Goal: Task Accomplishment & Management: Use online tool/utility

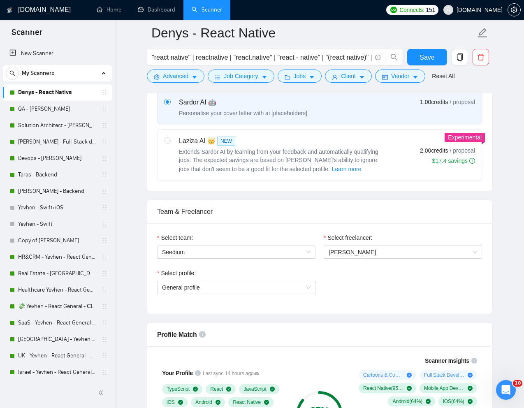
scroll to position [327, 0]
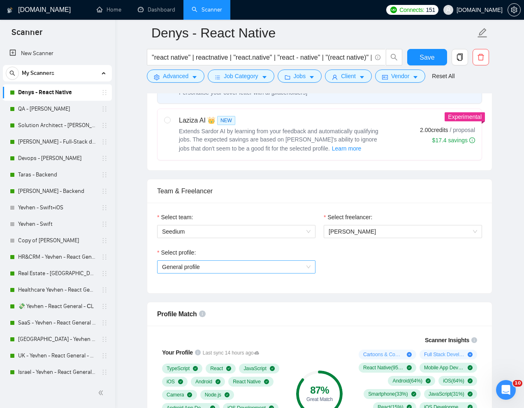
click at [278, 263] on span "General profile" at bounding box center [236, 267] width 148 height 12
click at [360, 264] on div "Select profile: General profile" at bounding box center [319, 265] width 333 height 35
click at [429, 59] on span "Save" at bounding box center [426, 57] width 15 height 10
click at [301, 268] on span "General profile" at bounding box center [236, 267] width 148 height 12
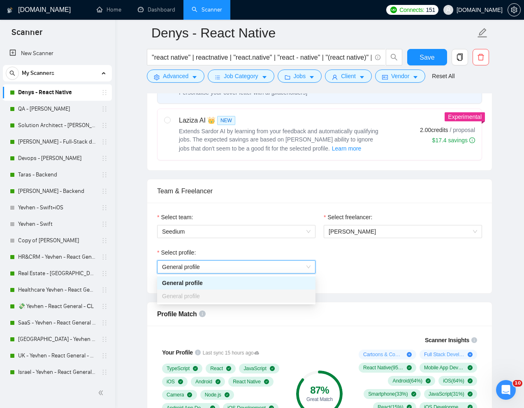
click at [360, 267] on div "Select profile: General profile General profile" at bounding box center [319, 265] width 333 height 35
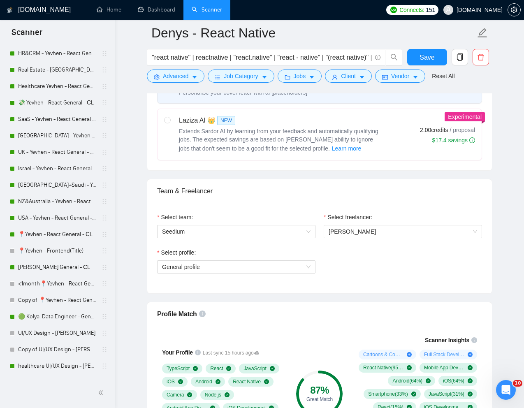
scroll to position [205, 0]
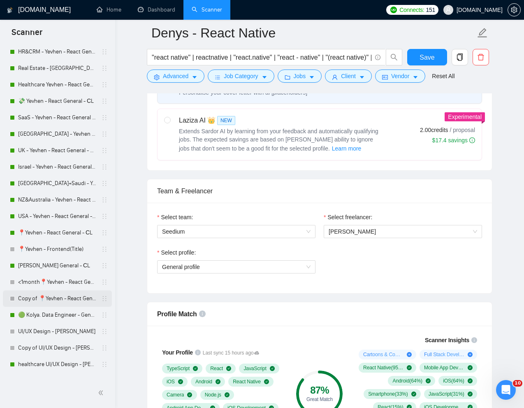
click at [50, 299] on link "Copy of 📍Yevhen - React General - СL" at bounding box center [57, 298] width 78 height 16
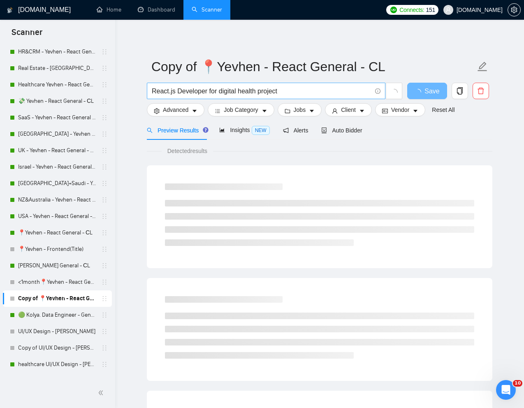
click at [289, 92] on input "React.js Developer for digital health project" at bounding box center [262, 91] width 220 height 10
paste input "Senior Frontend Engineer (React) — Audit Remediation"
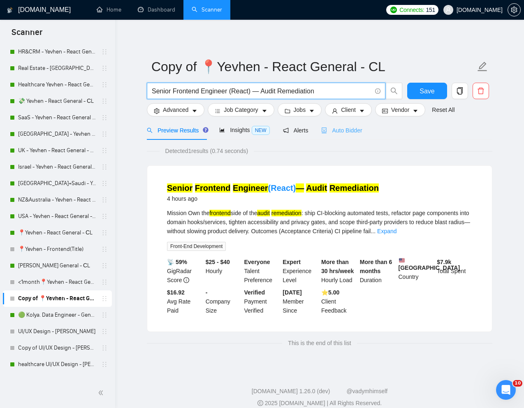
type input "Senior Frontend Engineer (React) — Audit Remediation"
click at [357, 127] on span "Auto Bidder" at bounding box center [341, 130] width 41 height 7
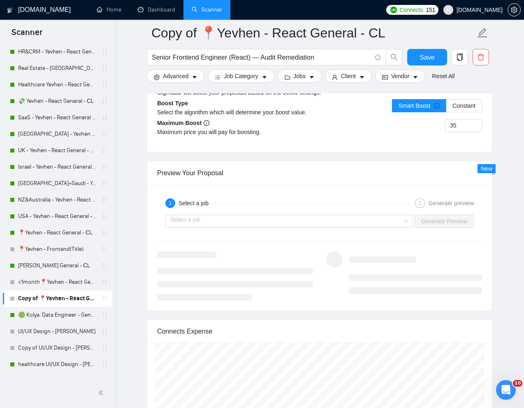
scroll to position [1584, 0]
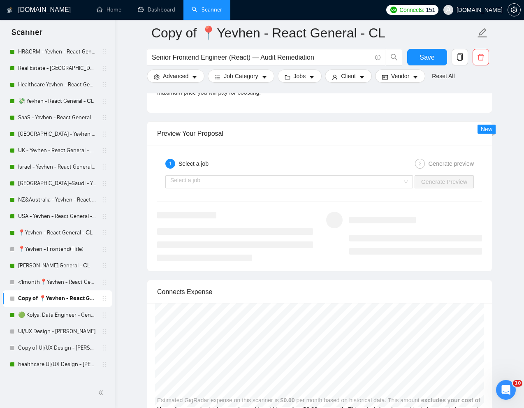
click at [292, 169] on div "1 Select a job" at bounding box center [287, 164] width 245 height 10
click at [286, 188] on input "search" at bounding box center [286, 182] width 232 height 12
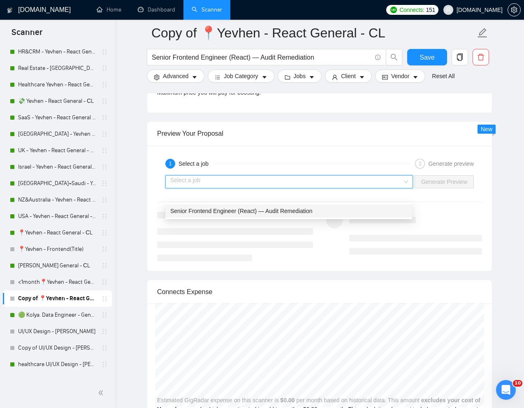
click at [260, 206] on div "Senior Frontend Engineer (React) — Audit Remediation" at bounding box center [288, 210] width 237 height 9
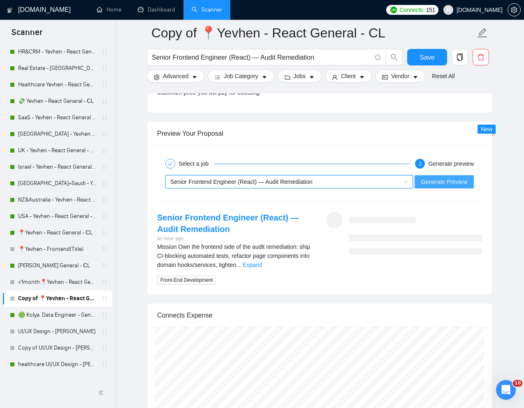
click at [438, 186] on span "Generate Preview" at bounding box center [444, 181] width 46 height 9
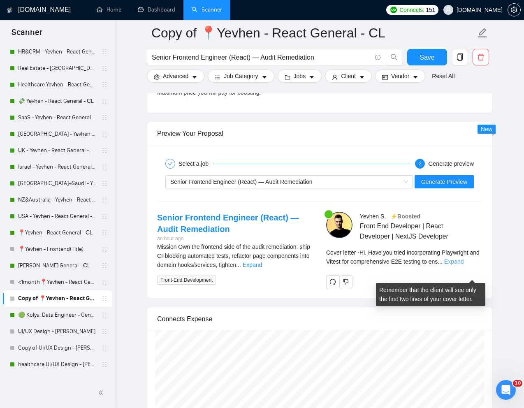
click at [463, 265] on link "Expand" at bounding box center [453, 261] width 19 height 7
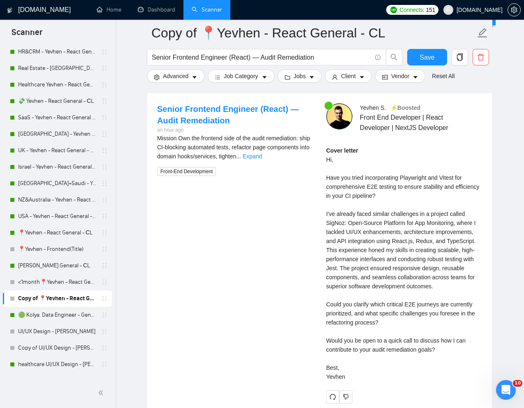
scroll to position [1693, 0]
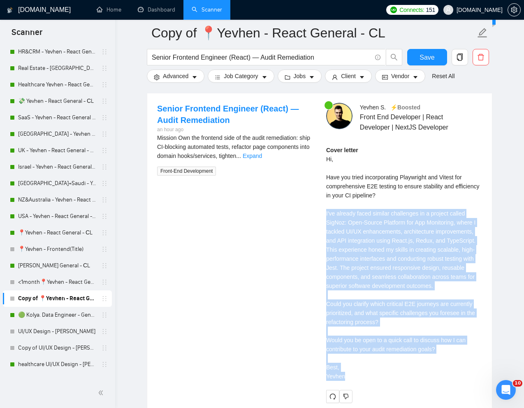
drag, startPoint x: 324, startPoint y: 227, endPoint x: 382, endPoint y: 390, distance: 173.6
click at [382, 390] on div "Yevhen S . ⚡️Boosted Front End Developer | React Developer | NextJS Developer C…" at bounding box center [404, 253] width 169 height 300
copy div "I've already faced similar challenges in a project called SigNoz: Open-Source P…"
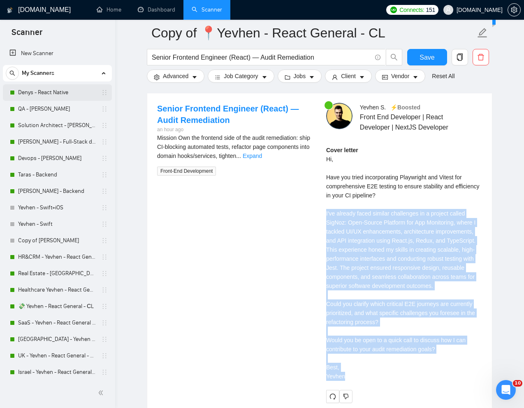
click at [43, 89] on link "Denys - React Native" at bounding box center [57, 92] width 78 height 16
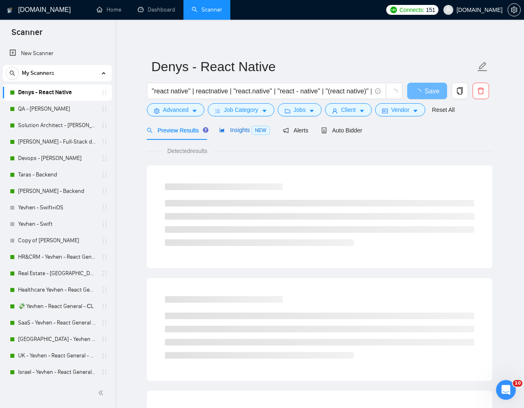
click at [241, 129] on span "Insights NEW" at bounding box center [244, 130] width 50 height 7
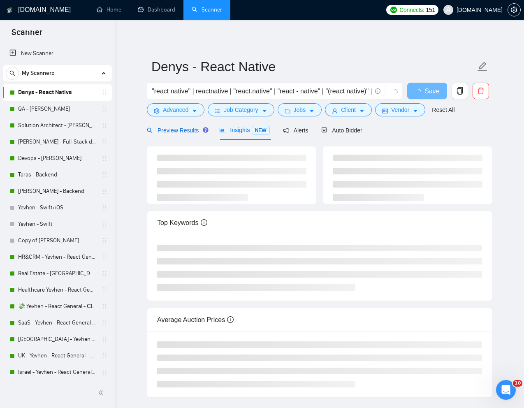
click at [168, 129] on span "Preview Results" at bounding box center [176, 130] width 59 height 7
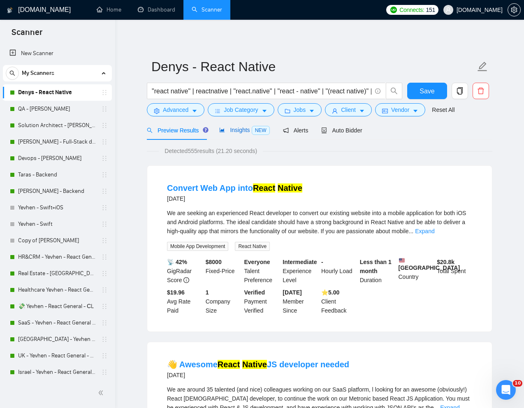
click at [234, 128] on span "Insights NEW" at bounding box center [244, 130] width 50 height 7
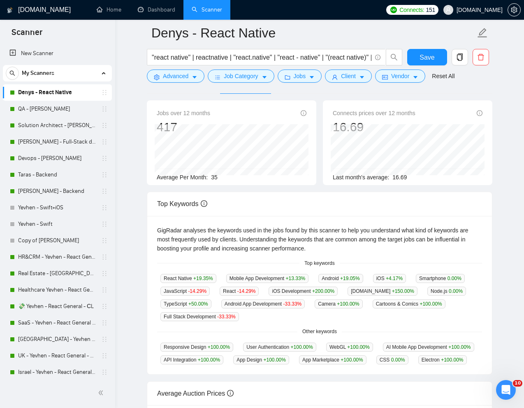
scroll to position [55, 0]
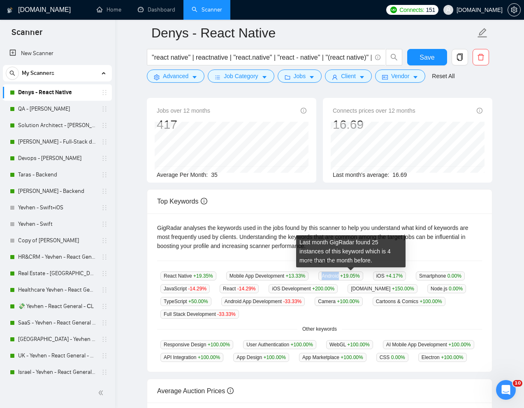
drag, startPoint x: 326, startPoint y: 276, endPoint x: 349, endPoint y: 277, distance: 23.1
click at [349, 277] on div "Android +19.05 %" at bounding box center [340, 275] width 51 height 9
copy span "Android"
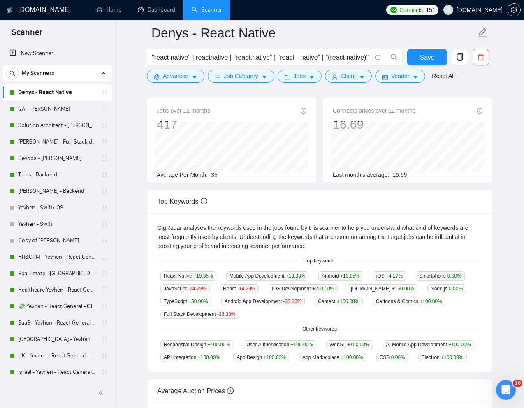
click at [468, 266] on div "GigRadar analyses the keywords used in the jobs found by this scanner to help y…" at bounding box center [319, 292] width 345 height 159
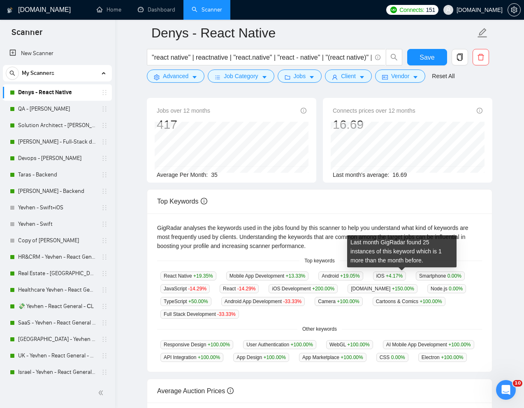
click at [391, 274] on span "iOS +4.17 %" at bounding box center [389, 275] width 33 height 9
copy span "iOS"
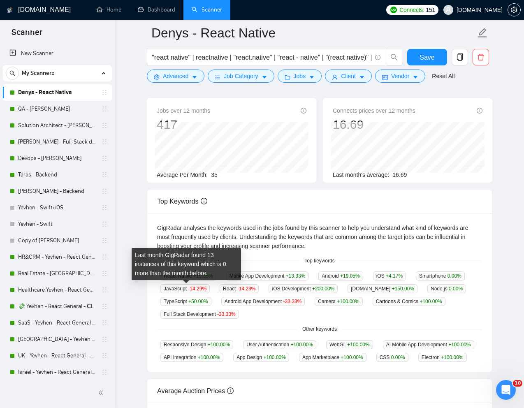
click at [416, 280] on span "Smartphone 0.00 %" at bounding box center [440, 275] width 49 height 9
copy span "Smartphone"
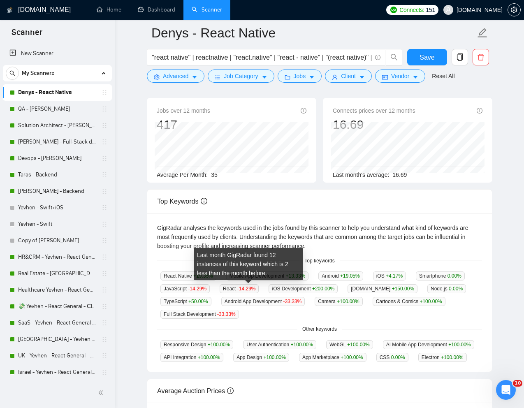
click at [210, 288] on span "JavaScript -14.29 %" at bounding box center [184, 288] width 49 height 9
copy span "JavaScript"
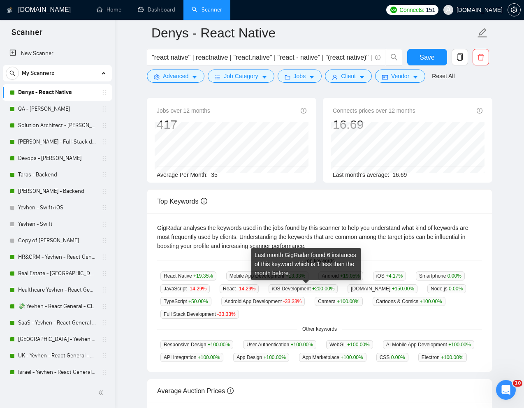
click at [259, 288] on span "React -14.29 %" at bounding box center [239, 288] width 39 height 9
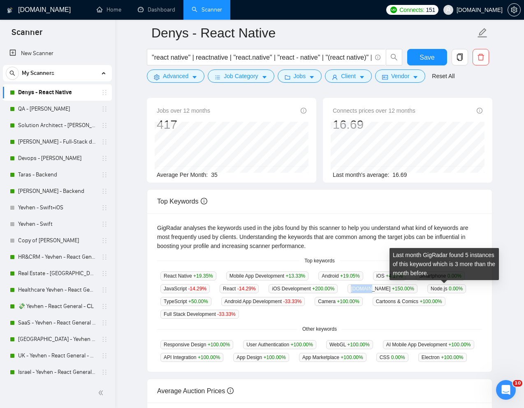
drag, startPoint x: 422, startPoint y: 289, endPoint x: 440, endPoint y: 289, distance: 17.7
click at [417, 289] on span "Expo.io +150.00 %" at bounding box center [382, 288] width 70 height 9
copy span "Expo.io"
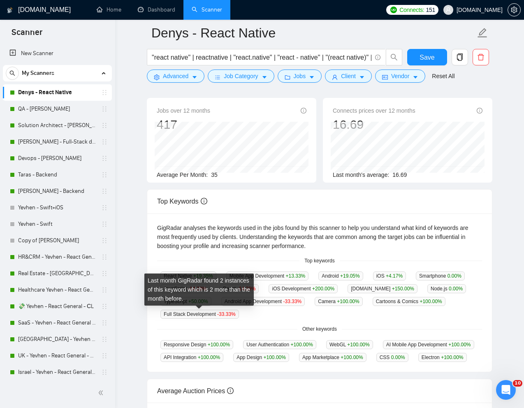
click at [157, 305] on div "Last month GigRadar found 2 instances of this keyword which is 2 more than the …" at bounding box center [198, 289] width 109 height 32
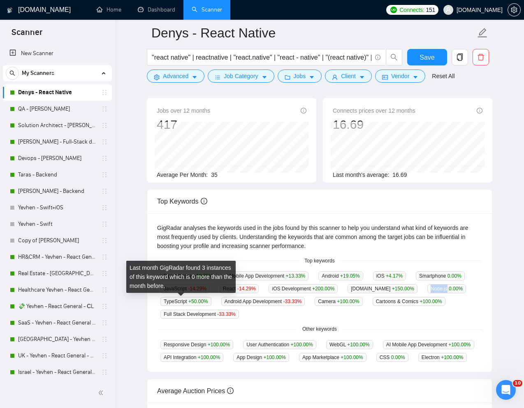
drag, startPoint x: 164, startPoint y: 301, endPoint x: 182, endPoint y: 301, distance: 18.1
click at [427, 293] on span "Node.js 0.00 %" at bounding box center [446, 288] width 39 height 9
copy span "Node.js"
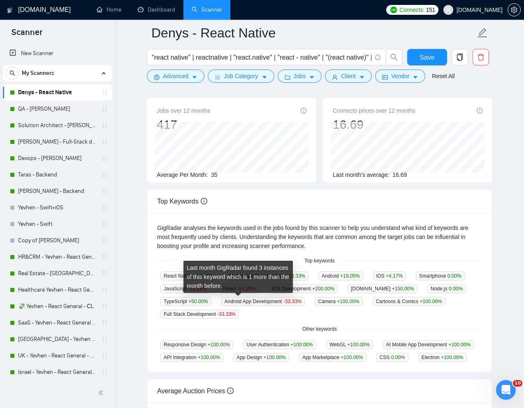
click at [211, 301] on span "TypeScript +50.00 %" at bounding box center [185, 301] width 51 height 9
copy span "TypeScript"
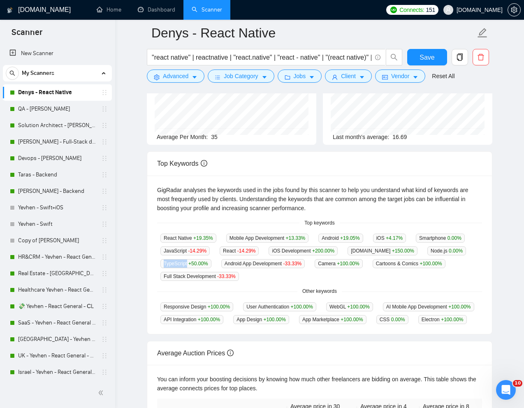
scroll to position [102, 0]
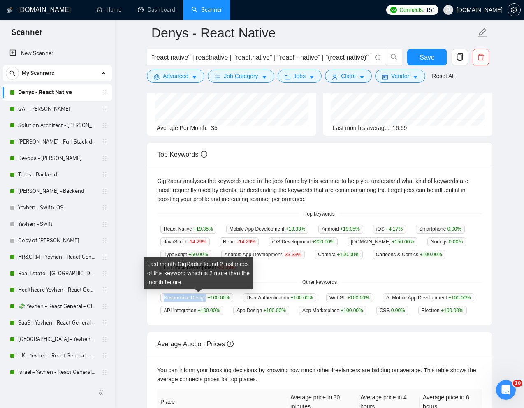
drag, startPoint x: 162, startPoint y: 299, endPoint x: 207, endPoint y: 301, distance: 44.8
click at [207, 301] on span "Responsive Design +100.00 %" at bounding box center [196, 297] width 73 height 9
copy span "Responsive Design"
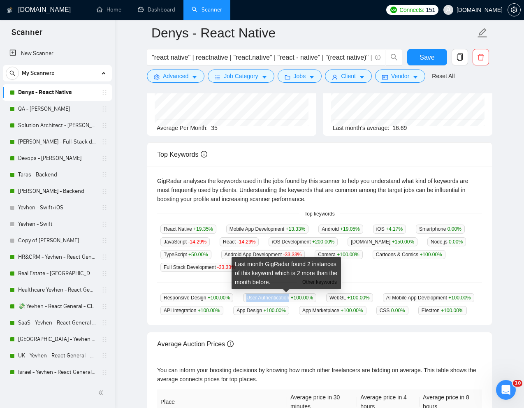
drag, startPoint x: 250, startPoint y: 297, endPoint x: 296, endPoint y: 297, distance: 46.1
click at [296, 297] on span "User Authentication +100.00 %" at bounding box center [279, 297] width 73 height 9
copy span "User Authentication"
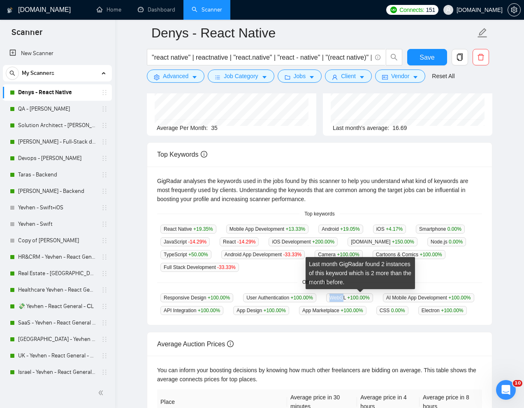
drag, startPoint x: 339, startPoint y: 298, endPoint x: 354, endPoint y: 296, distance: 14.9
click at [354, 296] on span "WebGL +100.00 %" at bounding box center [349, 297] width 47 height 9
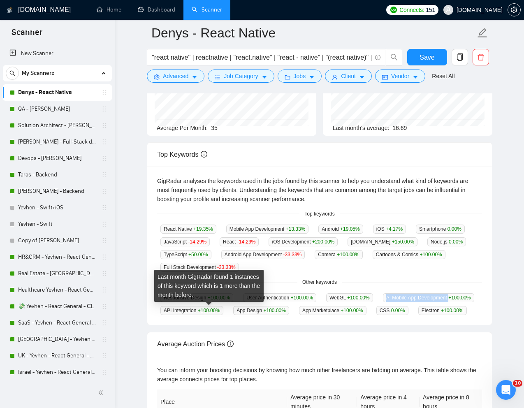
drag, startPoint x: 164, startPoint y: 310, endPoint x: 229, endPoint y: 311, distance: 65.4
click at [383, 302] on span "AI Mobile App Development +100.00 %" at bounding box center [428, 297] width 91 height 9
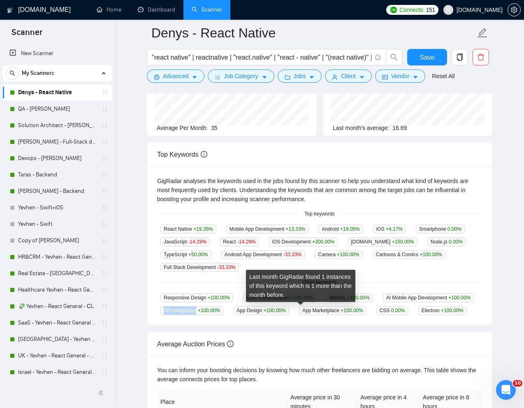
drag, startPoint x: 270, startPoint y: 310, endPoint x: 304, endPoint y: 313, distance: 34.2
click at [223, 313] on span "API Integration +100.00 %" at bounding box center [191, 310] width 63 height 9
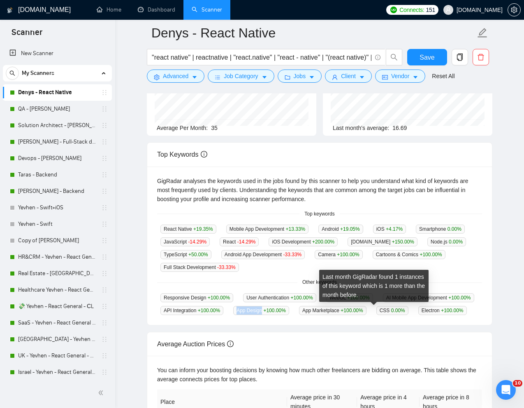
drag, startPoint x: 348, startPoint y: 310, endPoint x: 373, endPoint y: 311, distance: 25.5
click at [289, 311] on span "App Design +100.00 %" at bounding box center [261, 310] width 56 height 9
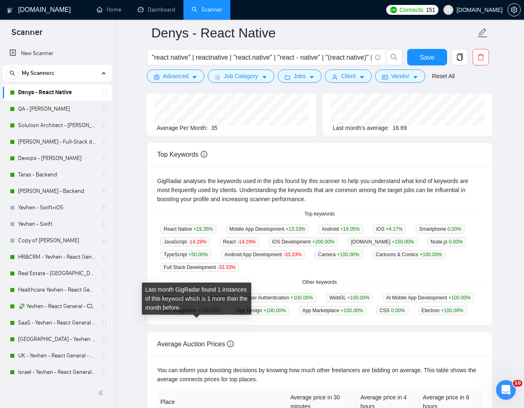
click at [299, 315] on span "App Marketplace +100.00 %" at bounding box center [332, 310] width 67 height 9
drag, startPoint x: 164, startPoint y: 323, endPoint x: 203, endPoint y: 323, distance: 38.7
click at [299, 315] on span "App Marketplace +100.00 %" at bounding box center [332, 310] width 67 height 9
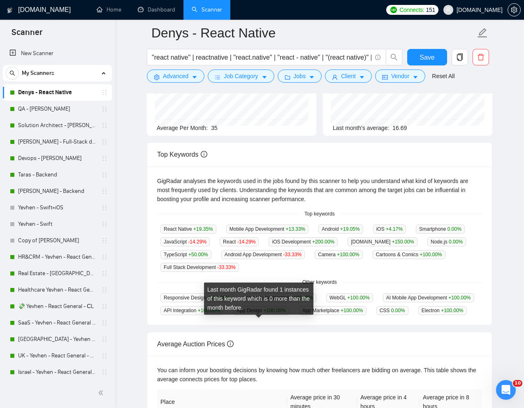
click at [376, 315] on span "CSS 0.00 %" at bounding box center [392, 310] width 32 height 9
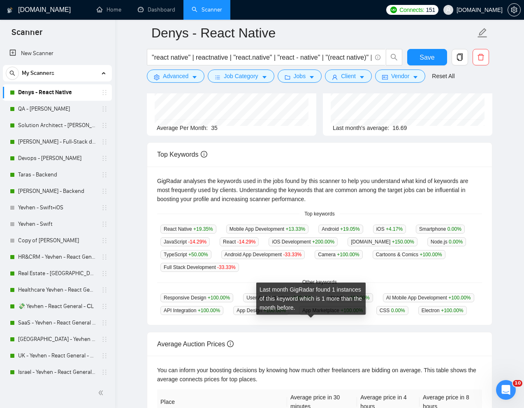
click at [418, 315] on span "Electron +100.00 %" at bounding box center [442, 310] width 49 height 9
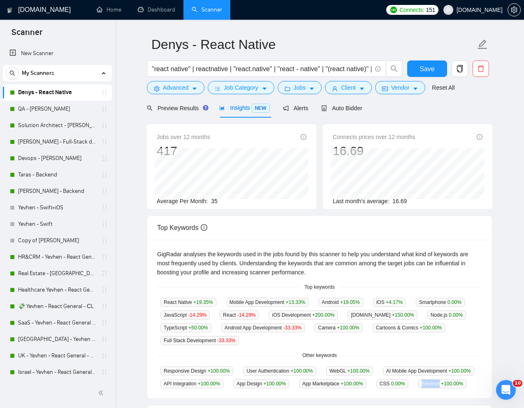
scroll to position [0, 0]
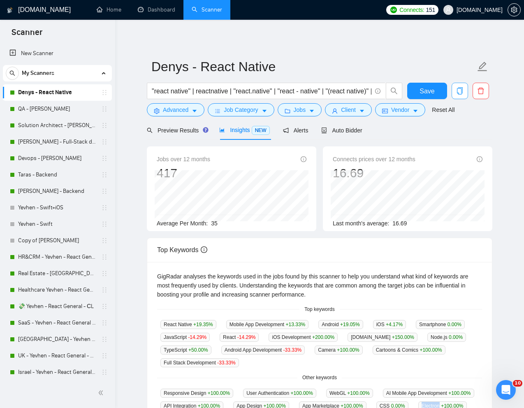
click at [459, 95] on button "button" at bounding box center [460, 91] width 16 height 16
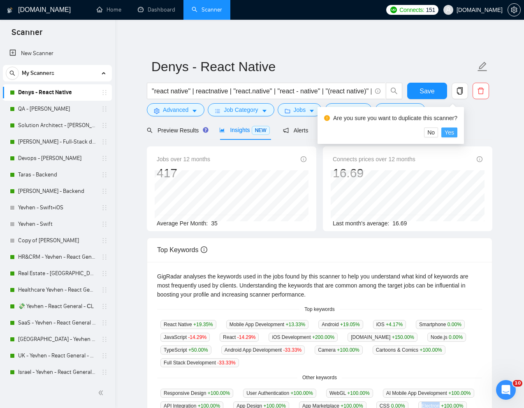
click at [454, 134] on span "Yes" at bounding box center [449, 132] width 9 height 9
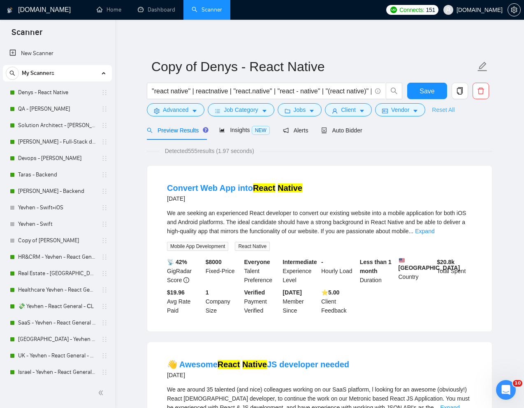
click at [447, 111] on link "Reset All" at bounding box center [443, 109] width 23 height 9
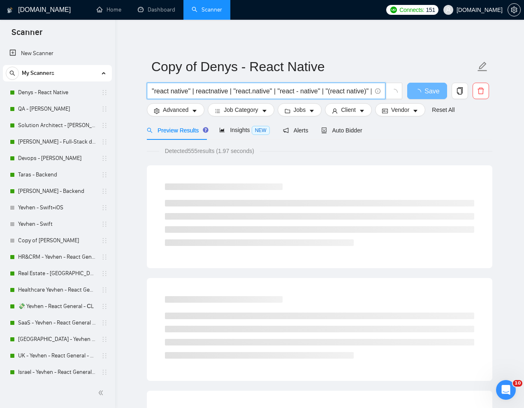
click at [302, 89] on input ""react native" | reactnative | "react.native" | "react - native" | "(react nati…" at bounding box center [262, 91] width 220 height 10
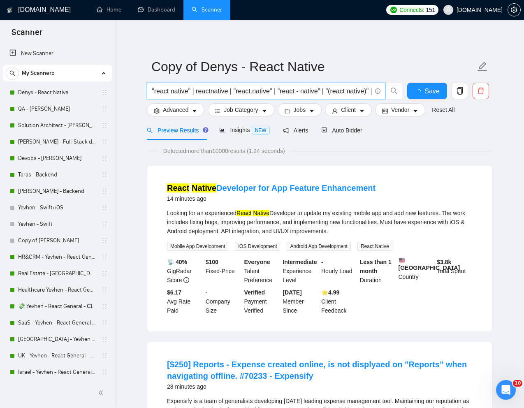
click at [302, 89] on input ""react native" | reactnative | "react.native" | "react - native" | "(react nati…" at bounding box center [262, 91] width 220 height 10
paste input "Mobile App Developer (iOS & Android) for Firearm Training MVP App"
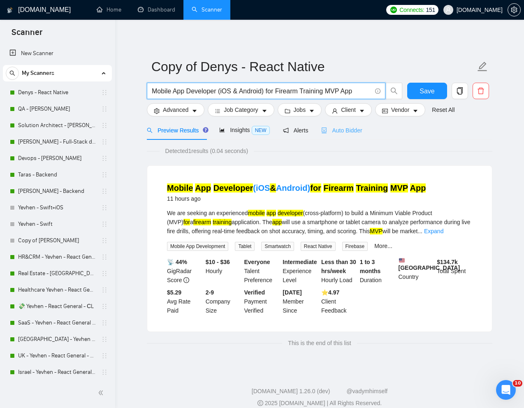
type input "Mobile App Developer (iOS & Android) for Firearm Training MVP App"
click at [347, 131] on span "Auto Bidder" at bounding box center [341, 130] width 41 height 7
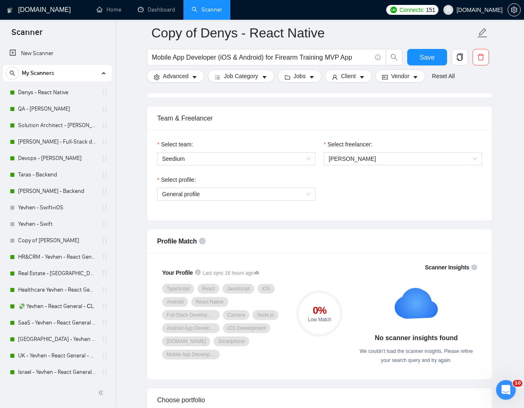
scroll to position [426, 0]
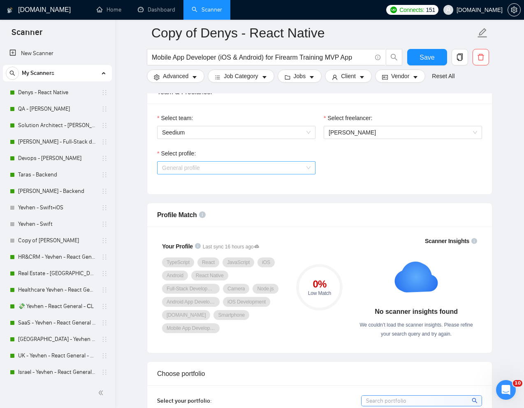
click at [297, 171] on span "General profile" at bounding box center [236, 168] width 148 height 12
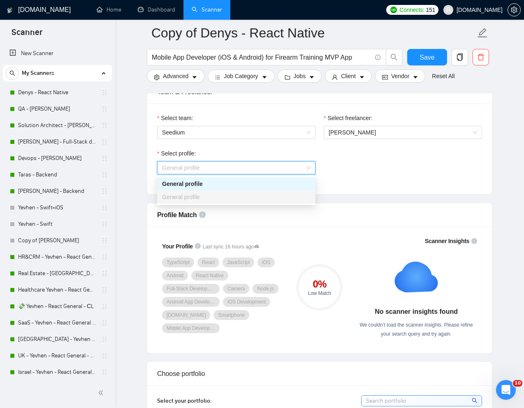
click at [375, 161] on div "Select profile: General profile" at bounding box center [319, 166] width 333 height 35
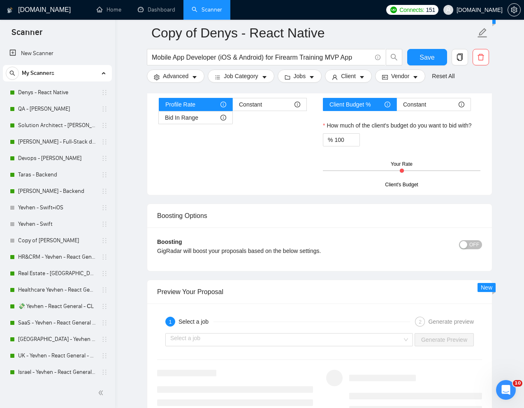
scroll to position [1464, 0]
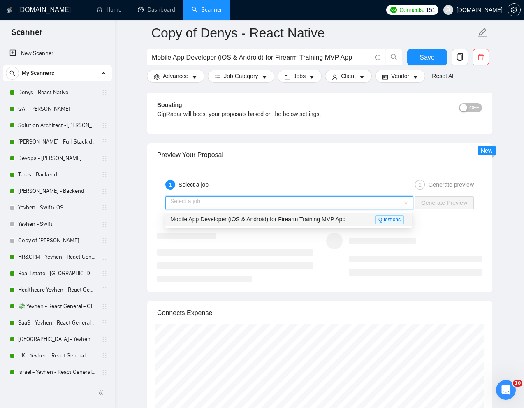
click at [389, 205] on input "search" at bounding box center [286, 203] width 232 height 12
click at [345, 216] on span "Mobile App Developer (iOS & Android) for Firearm Training MVP App" at bounding box center [257, 219] width 175 height 7
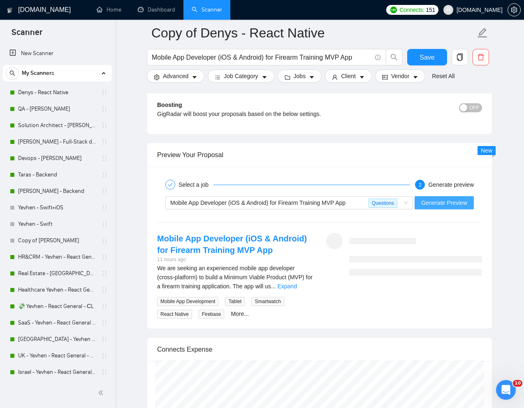
click at [440, 206] on span "Generate Preview" at bounding box center [444, 202] width 46 height 9
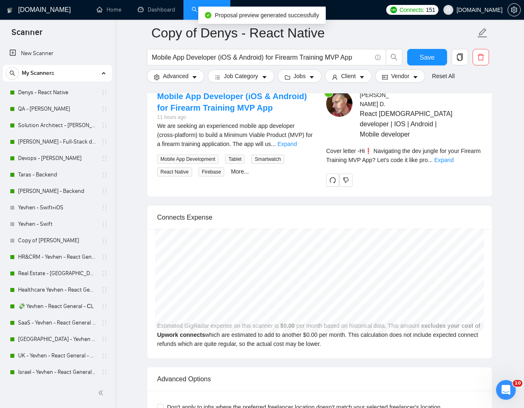
scroll to position [1605, 0]
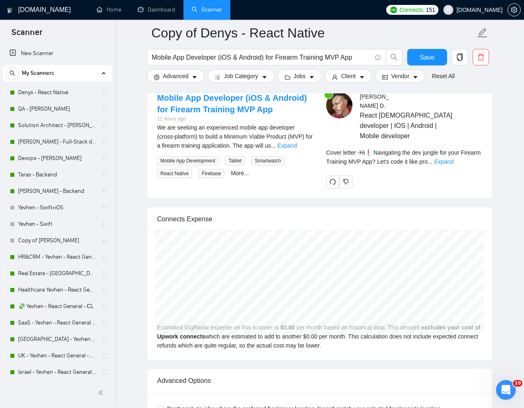
click at [467, 148] on div "Cover letter - Hi❗ Navigating the dev jungle for your Firearm Training MVP App?…" at bounding box center [404, 157] width 156 height 18
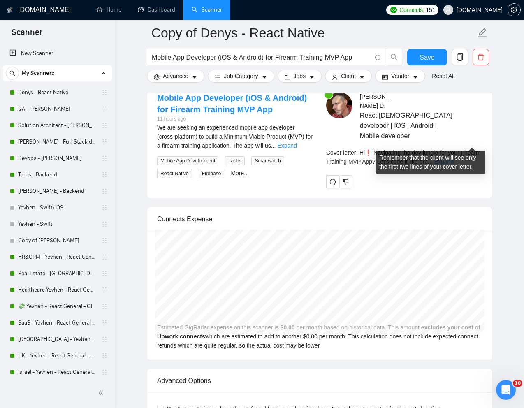
click at [454, 158] on link "Expand" at bounding box center [443, 161] width 19 height 7
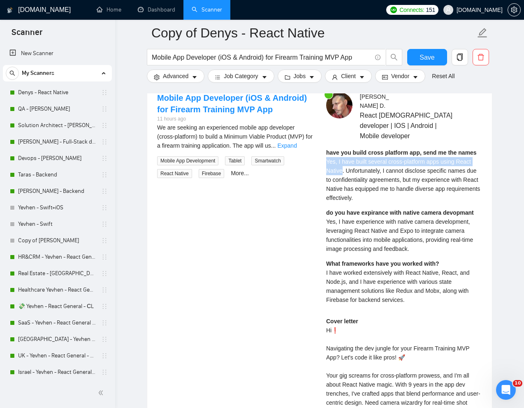
drag, startPoint x: 344, startPoint y: 151, endPoint x: 327, endPoint y: 144, distance: 19.0
click at [327, 158] on span "Yes, I have built several cross-platform apps using React Native. Unfortunately…" at bounding box center [403, 179] width 154 height 43
click at [332, 218] on span "Yes, I have experience with native camera development, leveraging React Native …" at bounding box center [399, 235] width 147 height 34
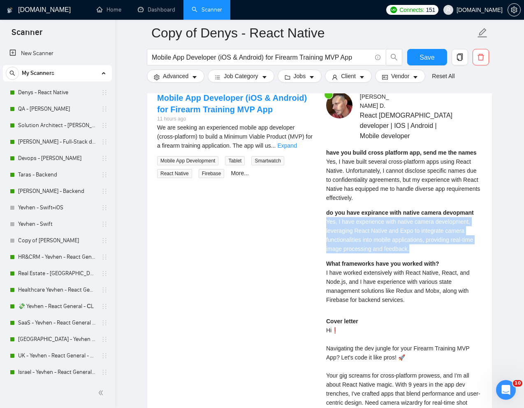
drag, startPoint x: 327, startPoint y: 203, endPoint x: 419, endPoint y: 226, distance: 95.8
click at [419, 226] on div "do you have expirance with native camera devopmant Yes, I have experience with …" at bounding box center [404, 230] width 156 height 45
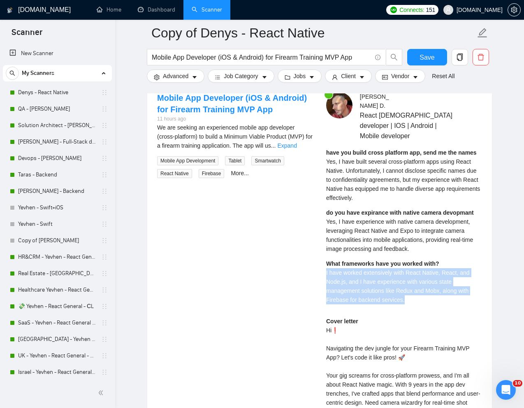
drag, startPoint x: 324, startPoint y: 253, endPoint x: 413, endPoint y: 281, distance: 93.4
click at [413, 281] on div "Denis D . React Native developer | IOS | Android | Mobile developer have you bu…" at bounding box center [404, 310] width 169 height 436
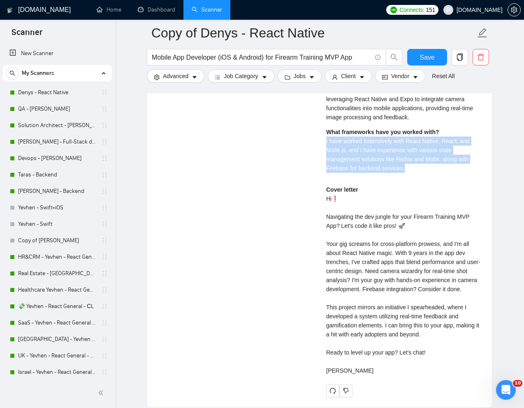
scroll to position [1737, 0]
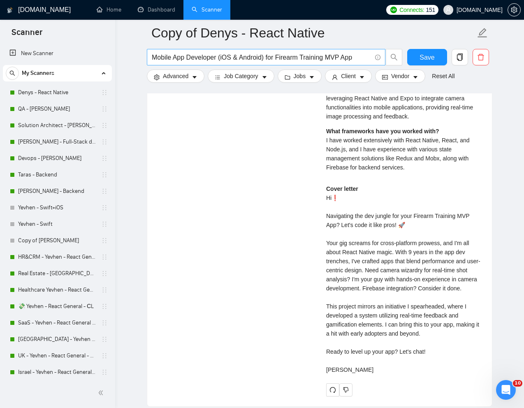
click at [239, 60] on input "Mobile App Developer (iOS & Android) for Firearm Training MVP App" at bounding box center [262, 57] width 220 height 10
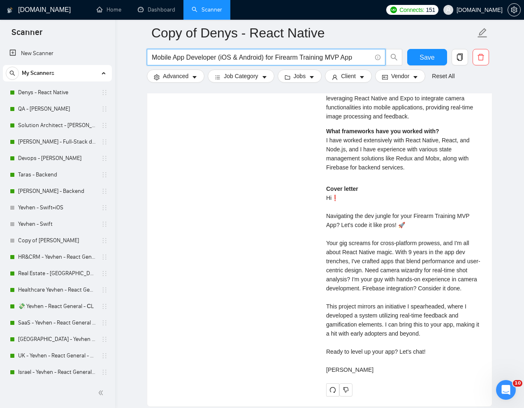
paste input "React Web to React Native Conversion for Mobile Apps"
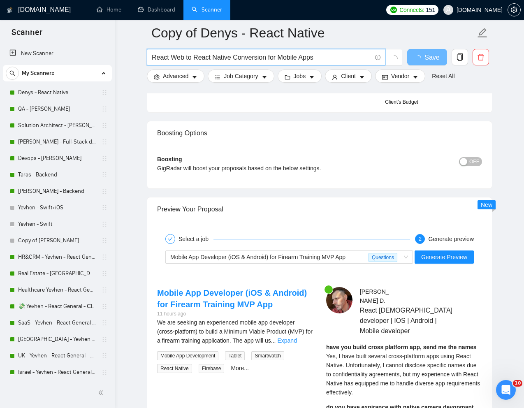
scroll to position [1404, 0]
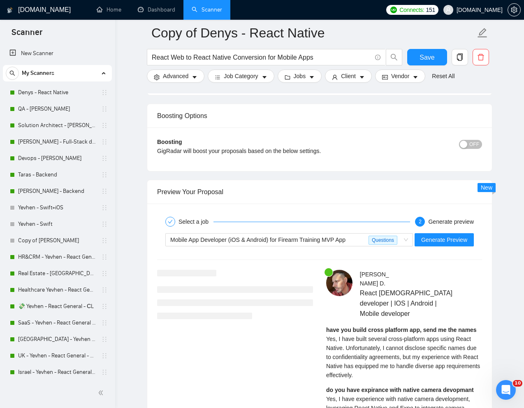
scroll to position [1476, 0]
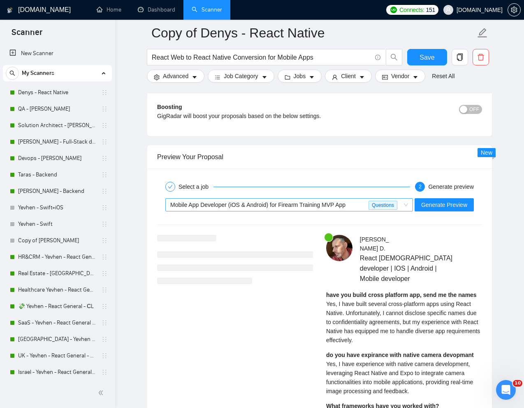
click at [319, 203] on span "Mobile App Developer (iOS & Android) for Firearm Training MVP App" at bounding box center [257, 205] width 175 height 7
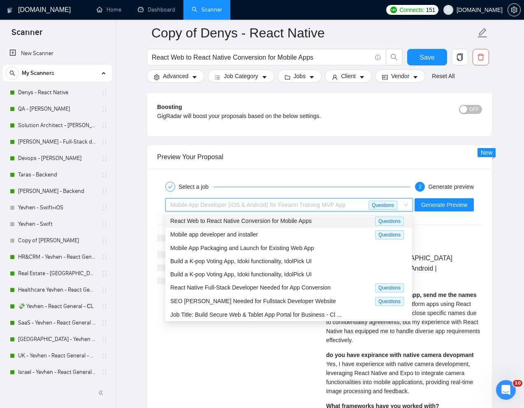
click at [312, 208] on div "Mobile App Developer (iOS & Android) for Firearm Training MVP App" at bounding box center [269, 205] width 198 height 12
click at [276, 224] on div "React Web to React Native Conversion for Mobile Apps" at bounding box center [272, 220] width 205 height 9
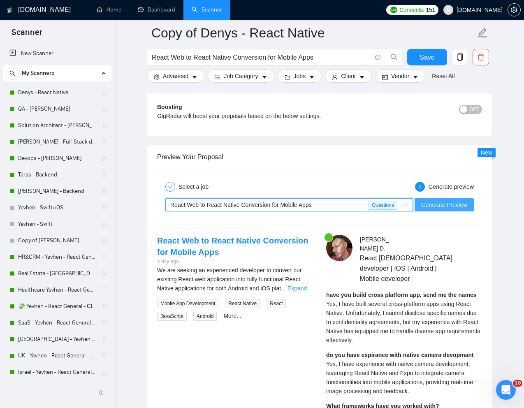
click at [450, 206] on span "Generate Preview" at bounding box center [444, 204] width 46 height 9
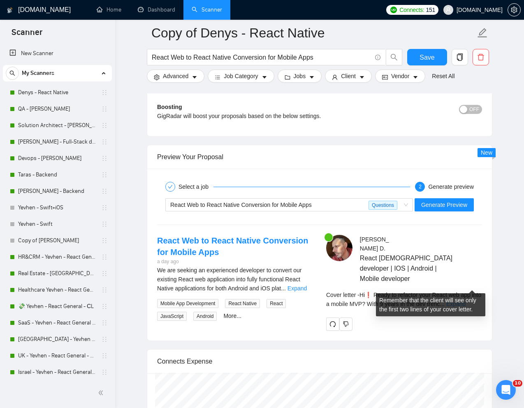
click at [466, 301] on link "Expand" at bounding box center [455, 304] width 19 height 7
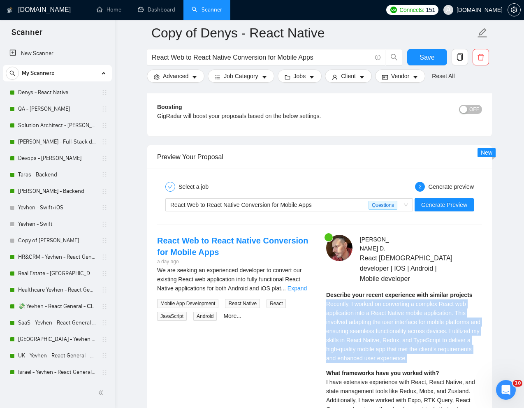
drag, startPoint x: 326, startPoint y: 285, endPoint x: 449, endPoint y: 338, distance: 134.0
click at [449, 338] on div "Describe your recent experience with similar projects Recently, I worked on con…" at bounding box center [404, 326] width 156 height 72
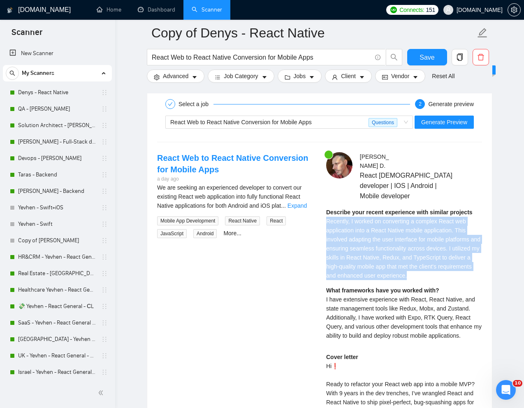
scroll to position [1561, 0]
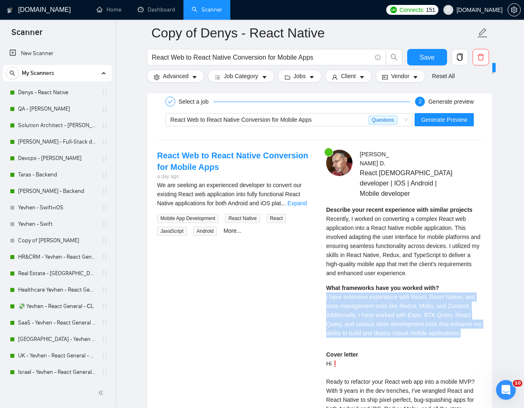
drag, startPoint x: 322, startPoint y: 276, endPoint x: 478, endPoint y: 313, distance: 160.6
click at [478, 313] on div "Denis D . React Native developer | IOS | Android | Mobile developer Describe yo…" at bounding box center [404, 356] width 169 height 412
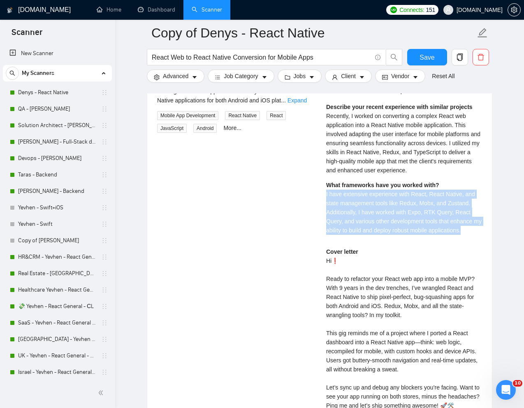
scroll to position [1665, 0]
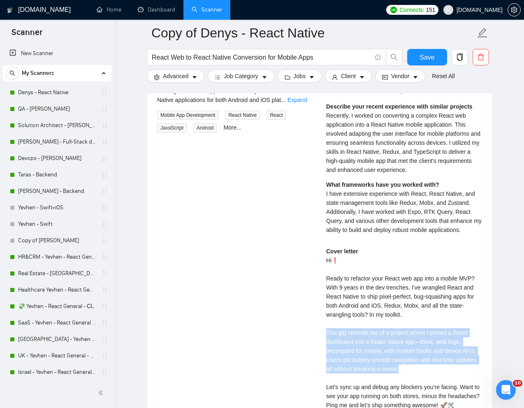
drag, startPoint x: 327, startPoint y: 315, endPoint x: 438, endPoint y: 352, distance: 117.0
click at [438, 352] on div "Cover letter Hi❗ Ready to refactor your React web app into a mobile MVP? With 9…" at bounding box center [404, 342] width 156 height 190
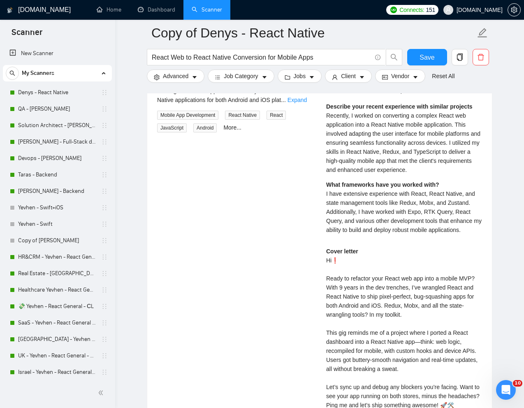
click at [352, 272] on div "Cover letter Hi❗ Ready to refactor your React web app into a mobile MVP? With 9…" at bounding box center [404, 342] width 156 height 190
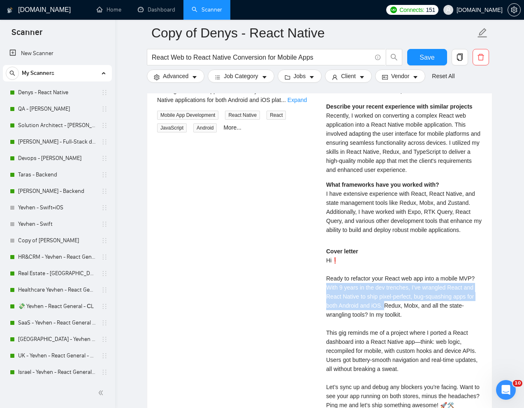
drag, startPoint x: 328, startPoint y: 269, endPoint x: 386, endPoint y: 288, distance: 61.6
click at [386, 288] on div "Cover letter Hi❗ Ready to refactor your React web app into a mobile MVP? With 9…" at bounding box center [404, 342] width 156 height 190
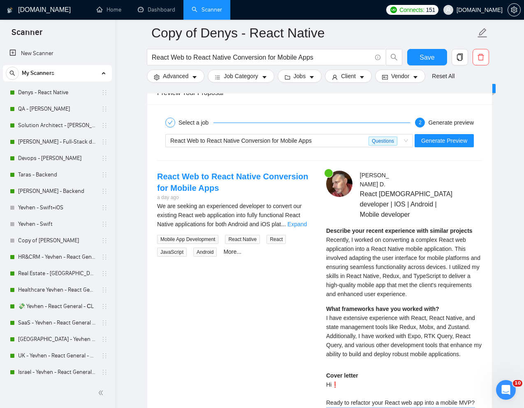
scroll to position [1434, 0]
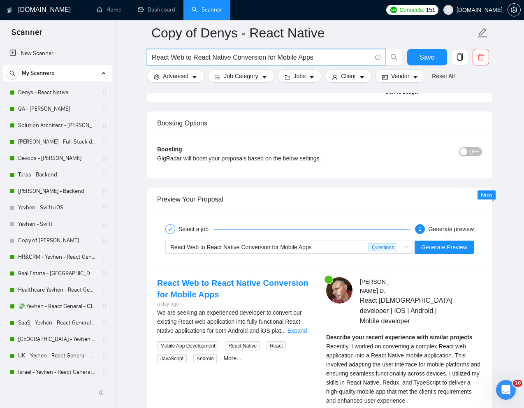
click at [250, 58] on input "React Web to React Native Conversion for Mobile Apps" at bounding box center [262, 57] width 220 height 10
paste input "Native Mobile App Developer (TypeScript / React / React Native)"
type input "React Native Mobile App Developer (TypeScript / React / React Native)"
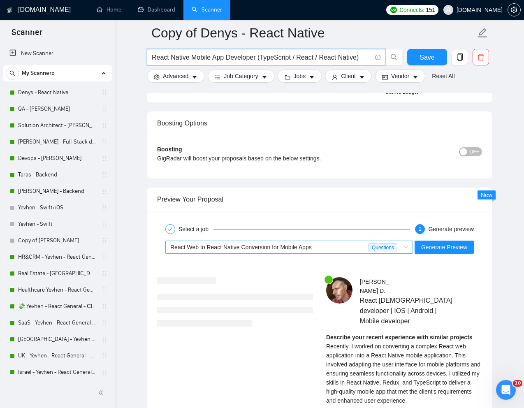
click at [317, 243] on div "React Web to React Native Conversion for Mobile Apps" at bounding box center [269, 247] width 198 height 12
type input "React Native Mobile App Developer (TypeScript / React / React Native)"
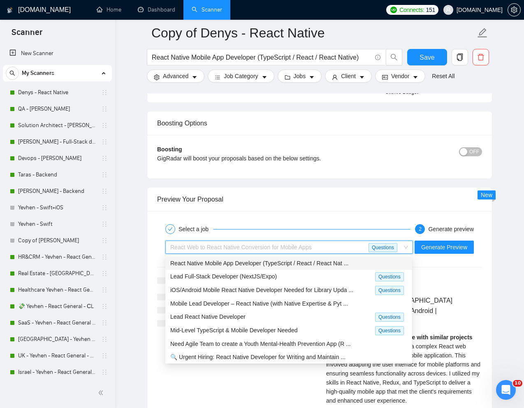
click at [285, 262] on span "React Native Mobile App Developer (TypeScript / React / React Nat ..." at bounding box center [259, 263] width 178 height 7
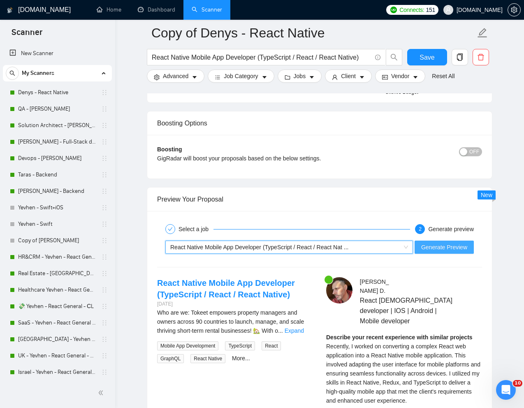
click at [443, 246] on span "Generate Preview" at bounding box center [444, 247] width 46 height 9
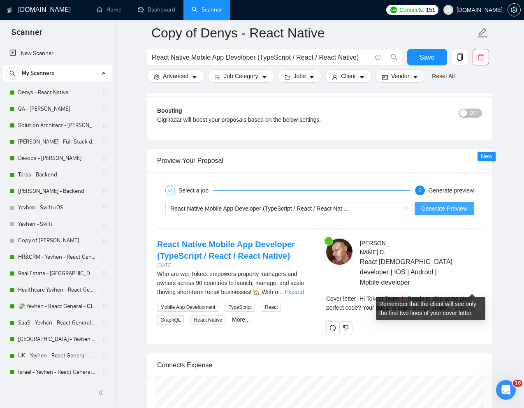
scroll to position [1478, 0]
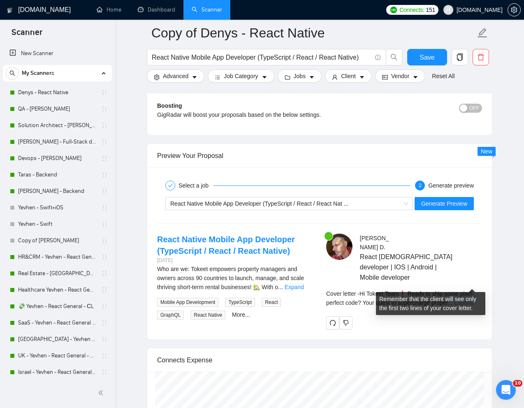
click at [471, 299] on link "Expand" at bounding box center [463, 302] width 19 height 7
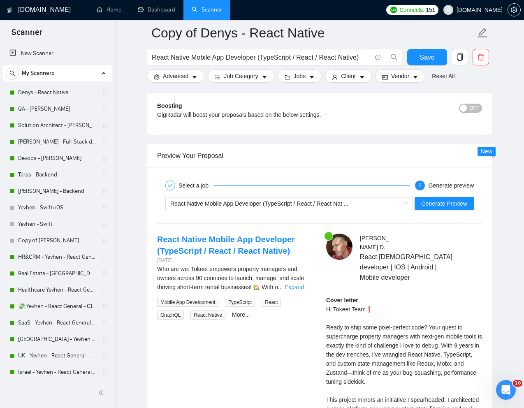
click at [385, 296] on div "Cover letter Hi Tokeet Team❗ Ready to ship some pixel-perfect code? Your quest …" at bounding box center [404, 404] width 156 height 217
drag, startPoint x: 378, startPoint y: 290, endPoint x: 325, endPoint y: 290, distance: 52.6
click at [325, 290] on div "Denis D . React Native developer | IOS | Android | Mobile developer Cover letter" at bounding box center [404, 384] width 169 height 301
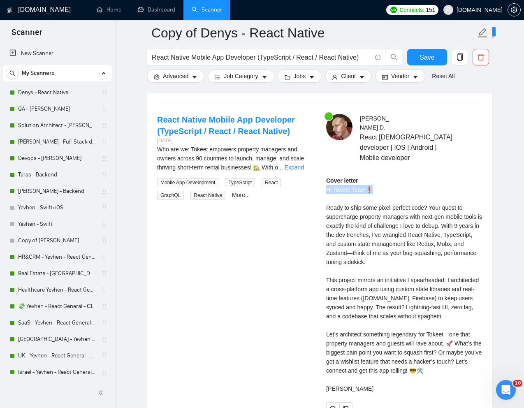
scroll to position [1598, 0]
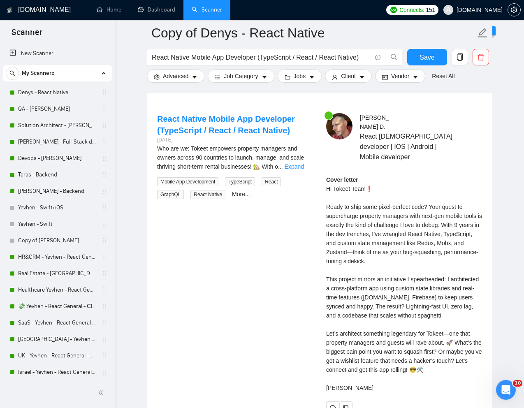
click at [345, 202] on div "Cover letter Hi Tokeet Team❗ Ready to ship some pixel-perfect code? Your quest …" at bounding box center [404, 283] width 156 height 217
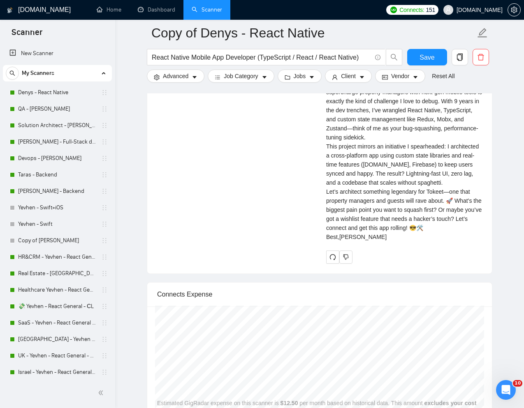
scroll to position [1647, 0]
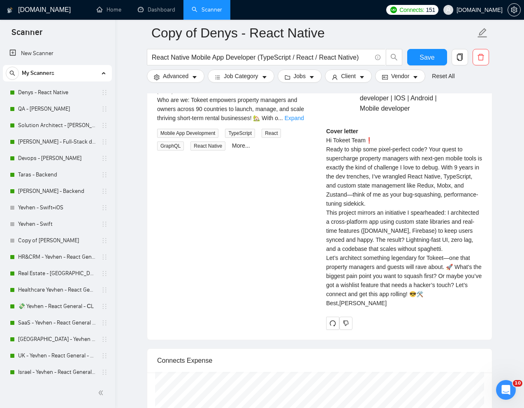
click at [344, 147] on div "Cover letter Hi Tokeet Team❗ Ready to ship some pixel-perfect code? Your quest …" at bounding box center [404, 217] width 156 height 181
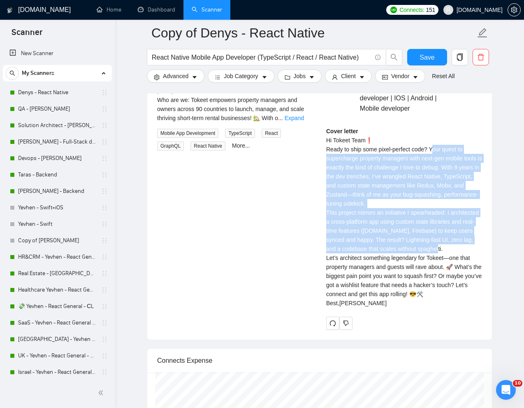
drag, startPoint x: 434, startPoint y: 138, endPoint x: 482, endPoint y: 245, distance: 117.5
click at [482, 245] on div "Denis D . React Native developer | IOS | Android | Mobile developer Cover lette…" at bounding box center [404, 197] width 169 height 265
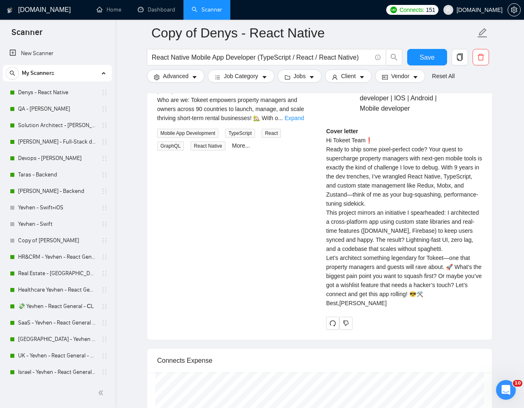
click at [393, 295] on div "Cover letter Hi Tokeet Team❗ Ready to ship some pixel-perfect code? Your quest …" at bounding box center [404, 217] width 156 height 181
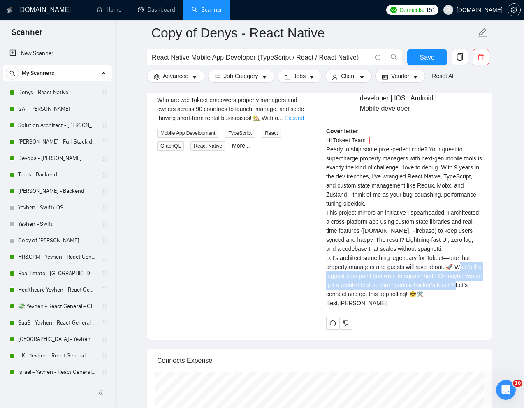
drag, startPoint x: 462, startPoint y: 273, endPoint x: 481, endPoint y: 289, distance: 24.9
click at [481, 289] on div "Cover letter Hi Tokeet Team❗ Ready to ship some pixel-perfect code? Your quest …" at bounding box center [404, 217] width 156 height 181
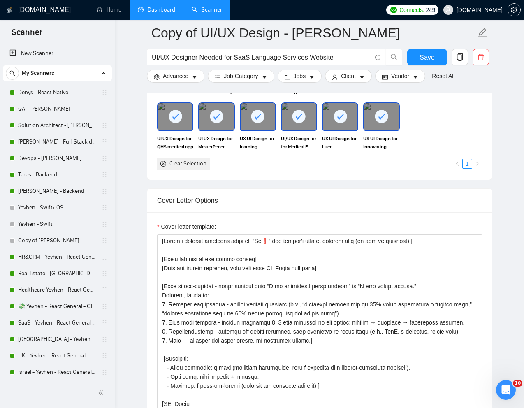
scroll to position [45, 0]
